Goal: Book appointment/travel/reservation

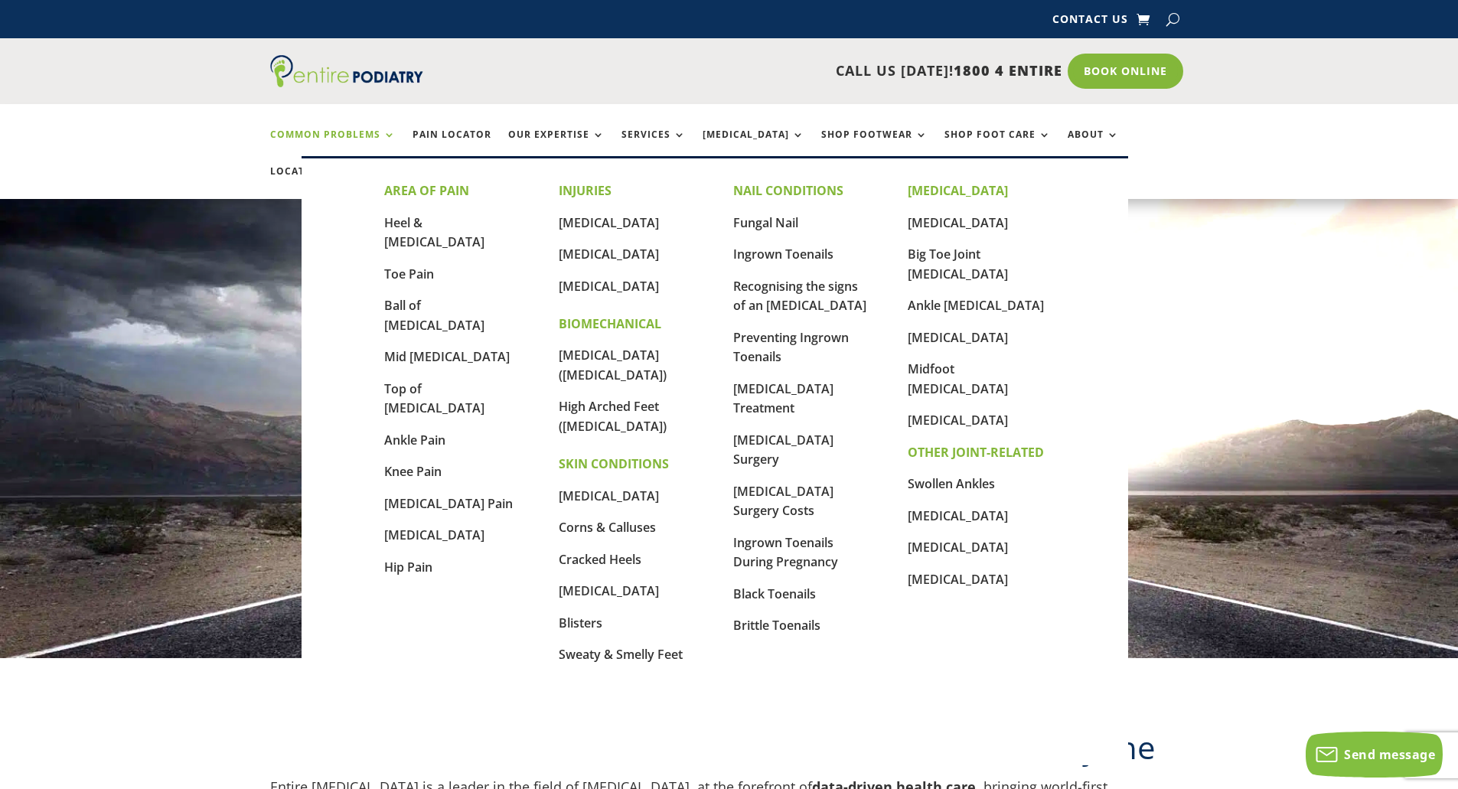
click at [383, 136] on link "Common Problems" at bounding box center [332, 145] width 125 height 33
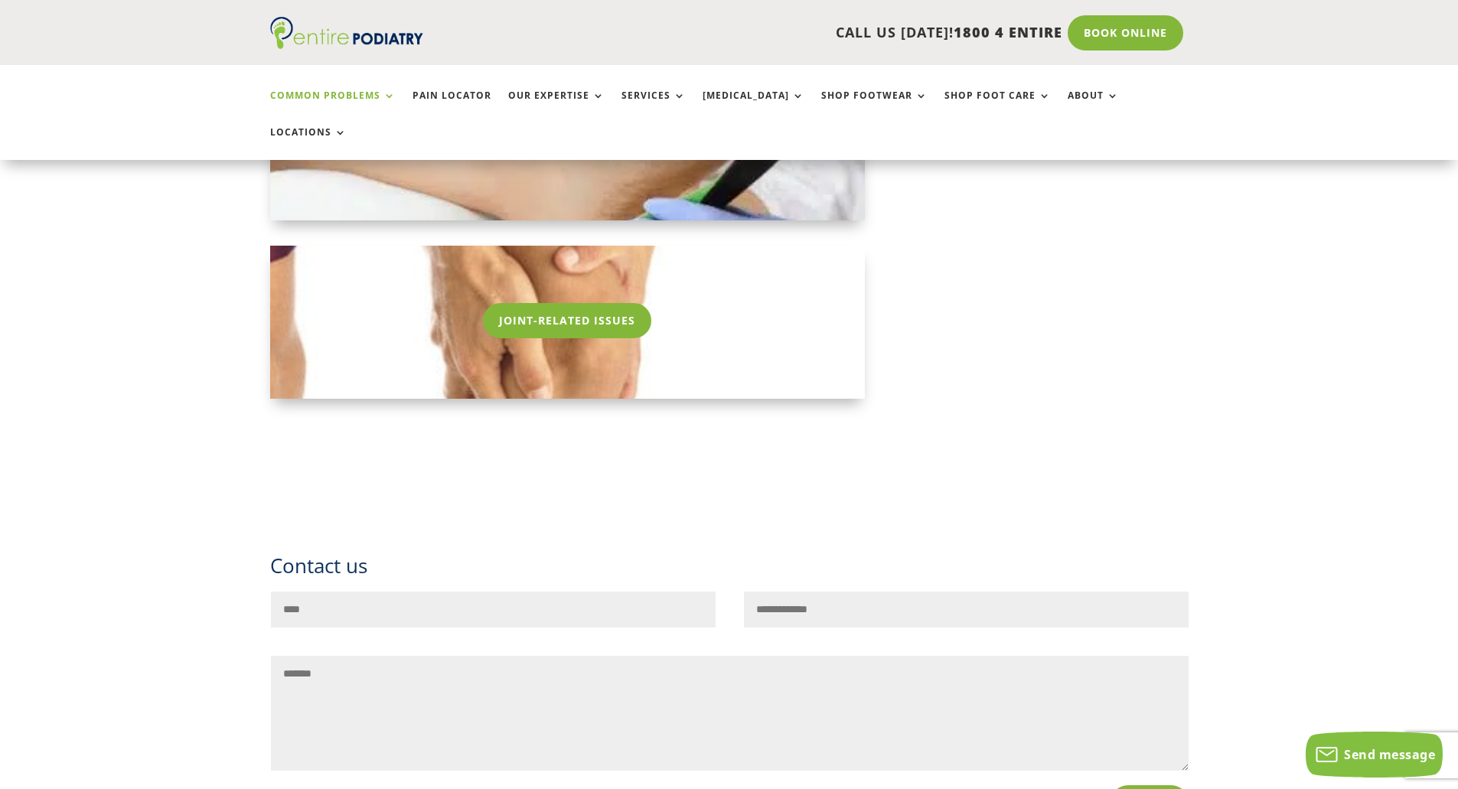
scroll to position [2388, 0]
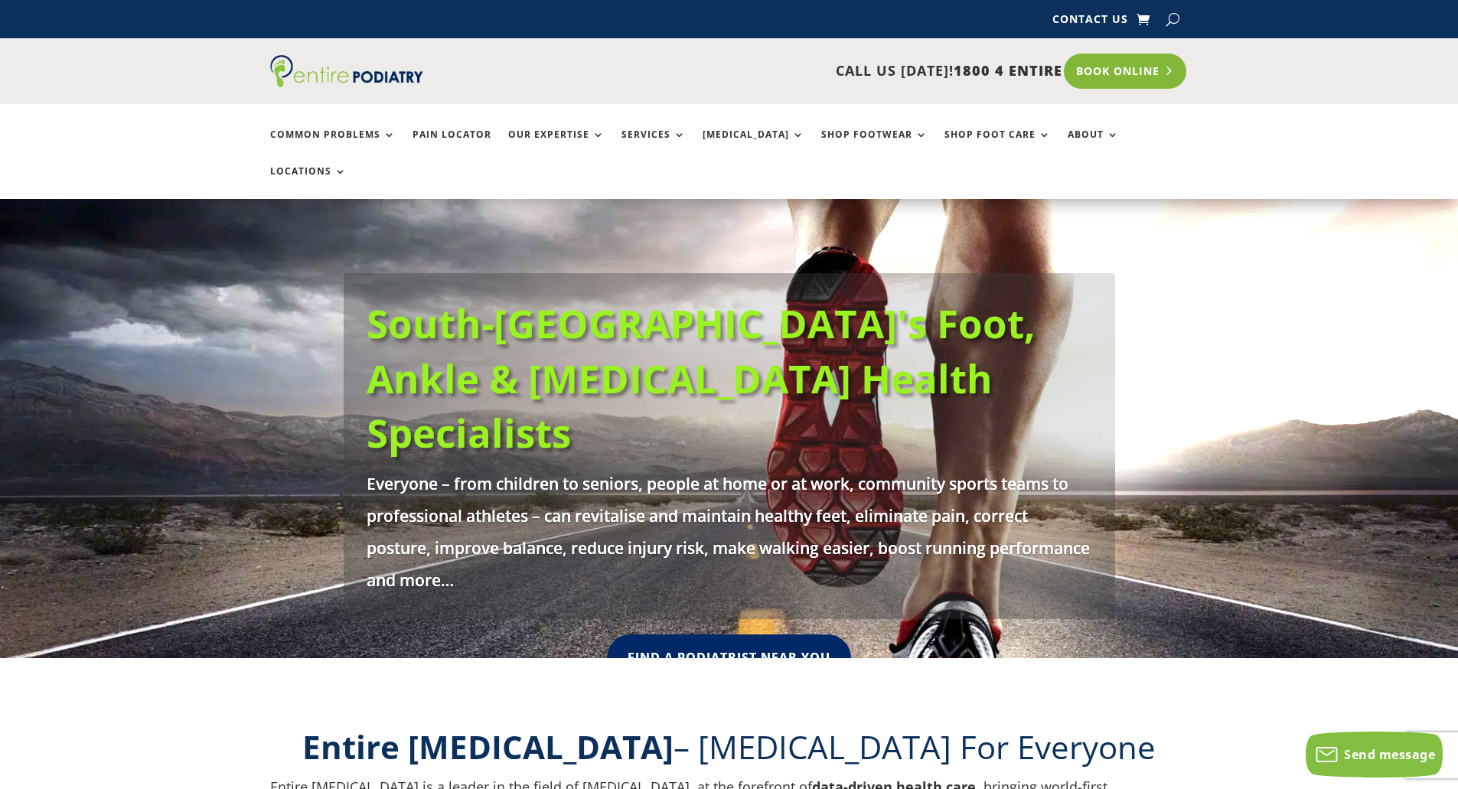
click at [1103, 63] on link "Book Online" at bounding box center [1125, 71] width 123 height 35
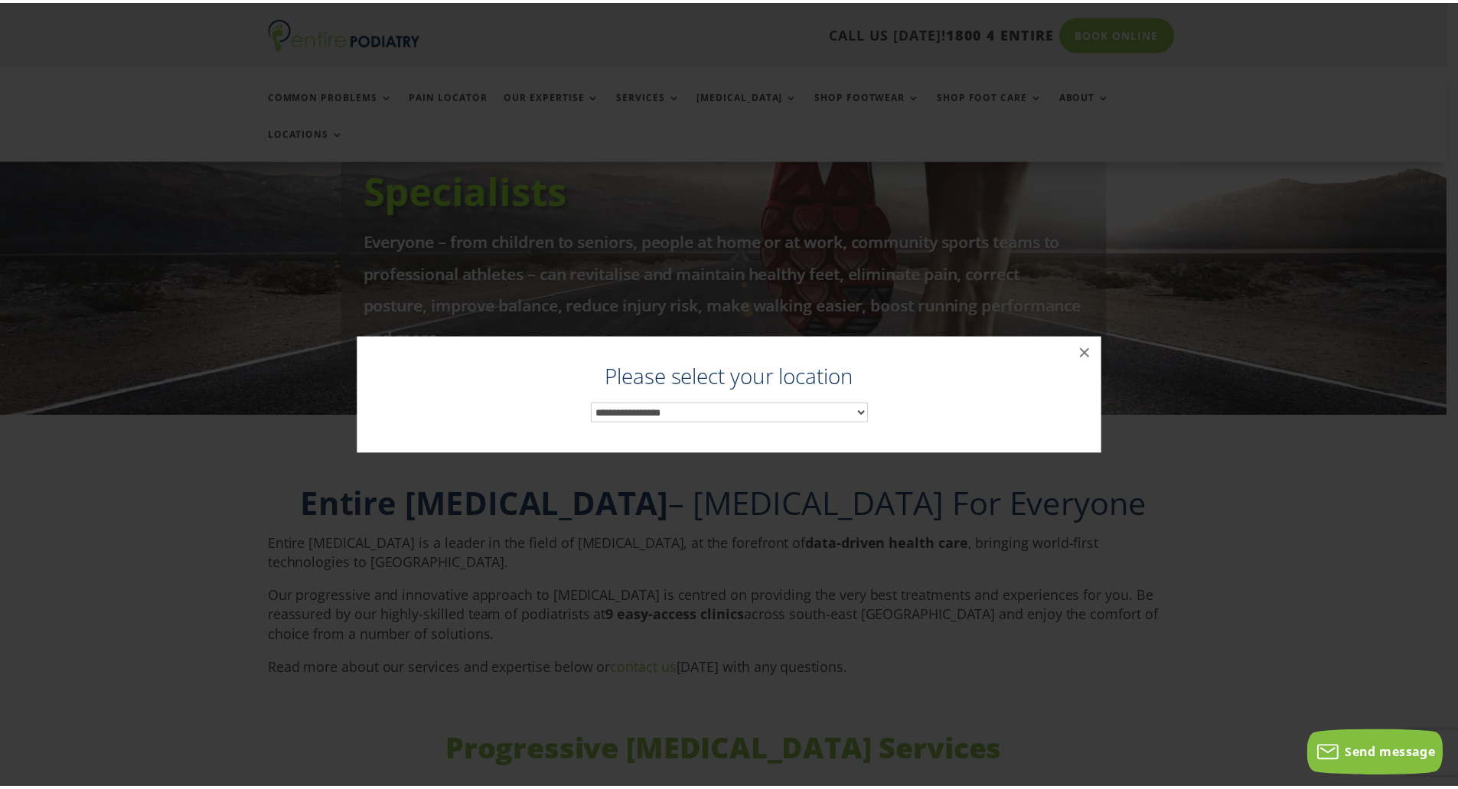
scroll to position [279, 0]
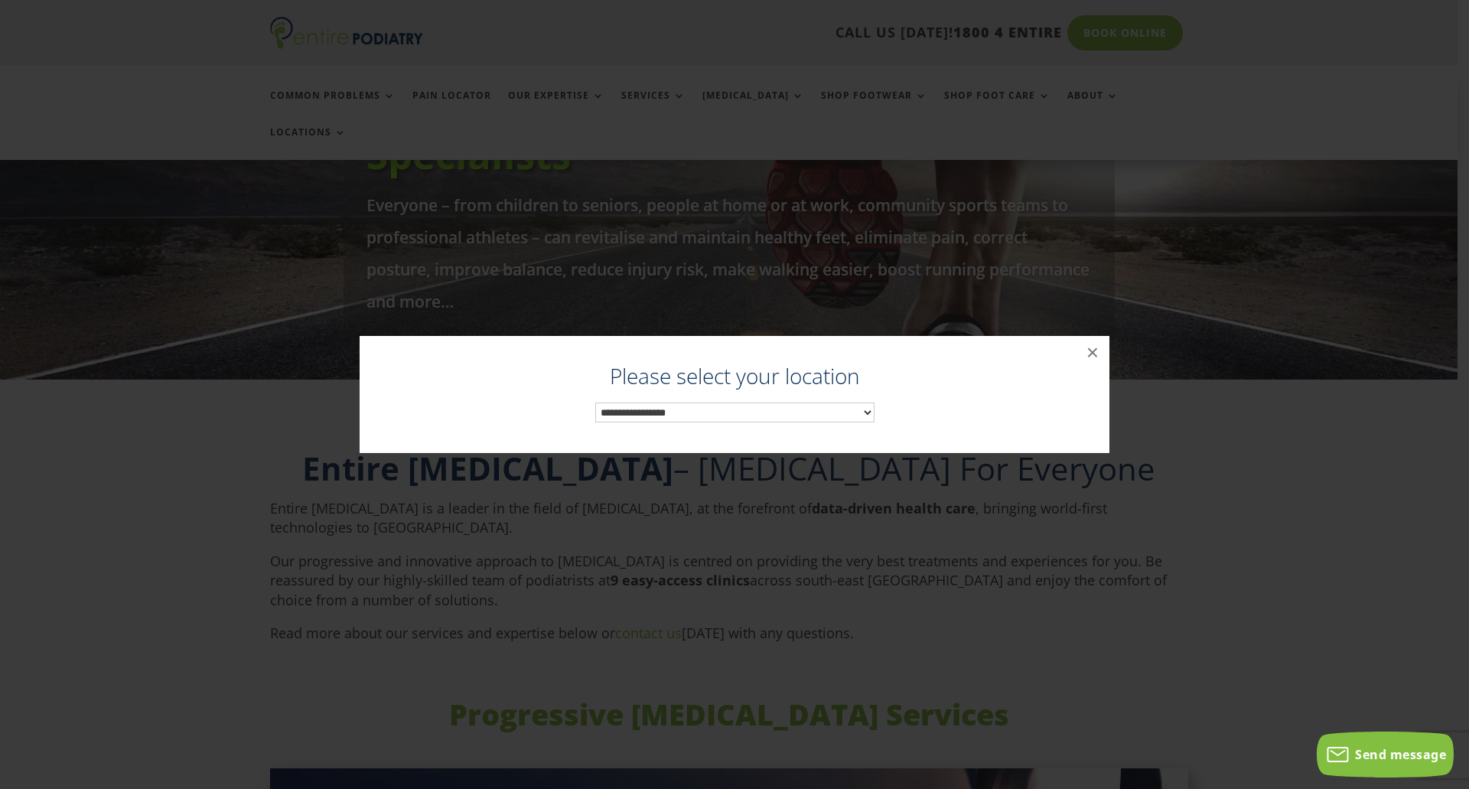
drag, startPoint x: 870, startPoint y: 409, endPoint x: 863, endPoint y: 412, distance: 7.9
click at [870, 409] on select "**********" at bounding box center [734, 413] width 279 height 20
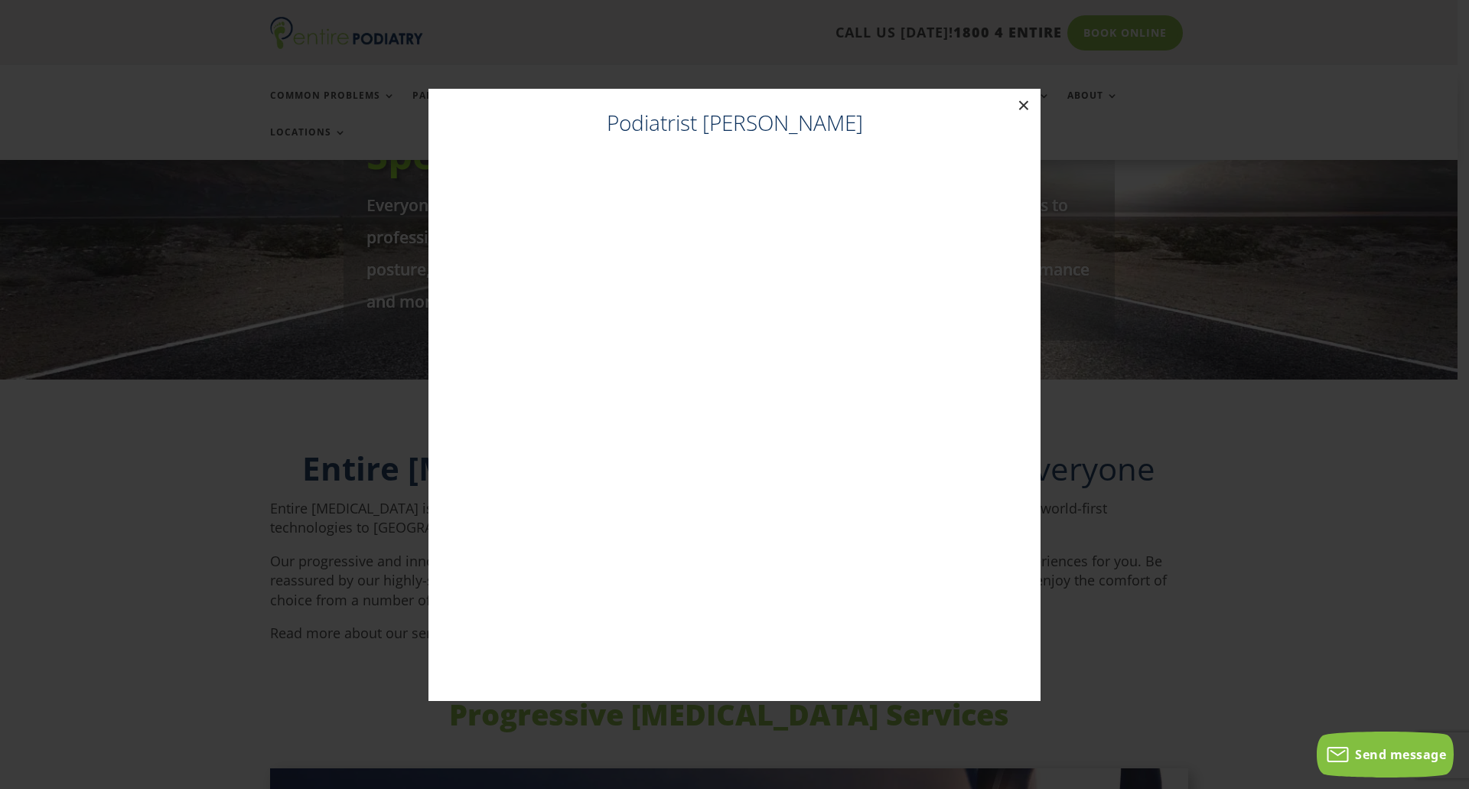
click at [1022, 106] on button "×" at bounding box center [1024, 106] width 34 height 34
